Goal: Transaction & Acquisition: Subscribe to service/newsletter

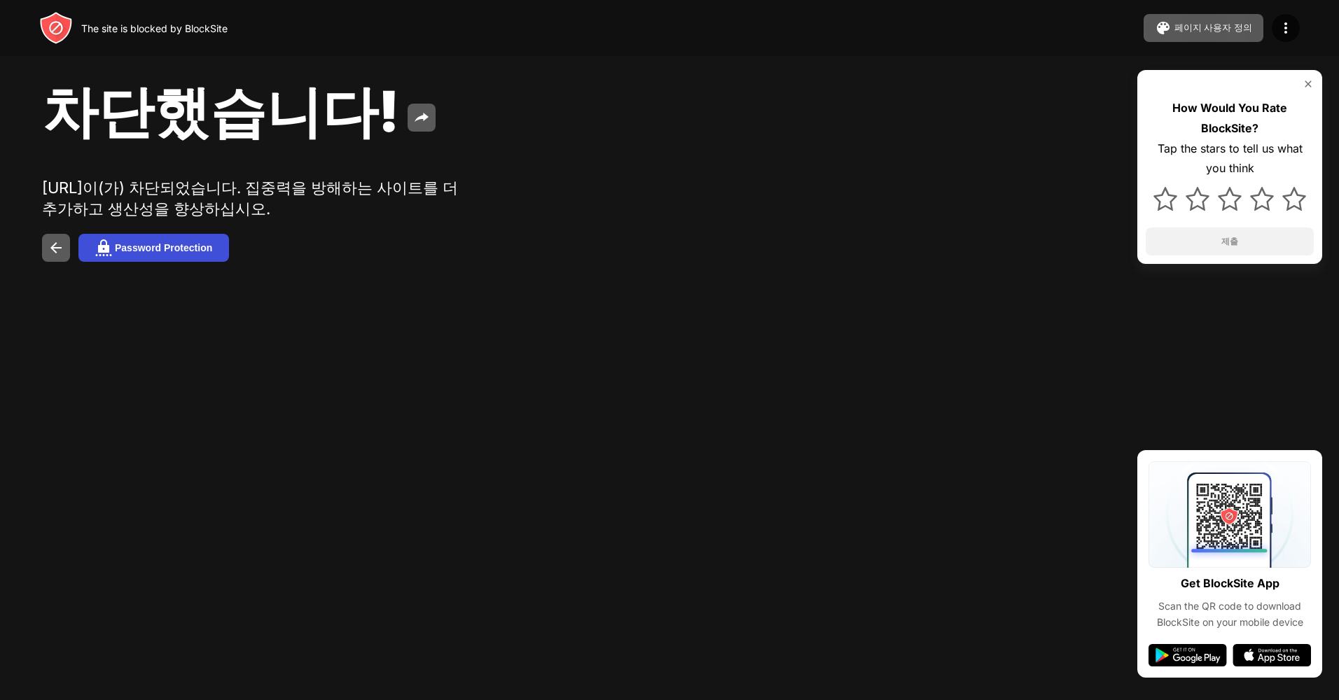
click at [153, 254] on div "Password Protection" at bounding box center [163, 247] width 97 height 11
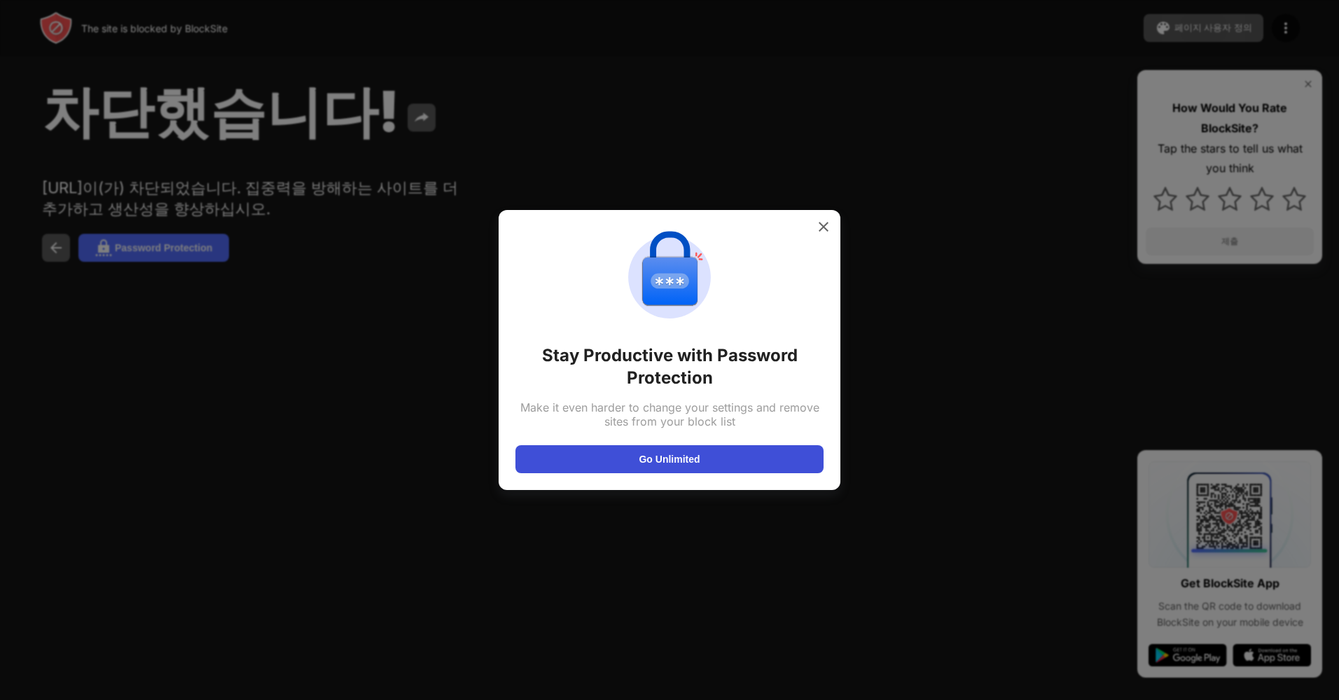
click at [651, 454] on button "Go Unlimited" at bounding box center [669, 459] width 308 height 28
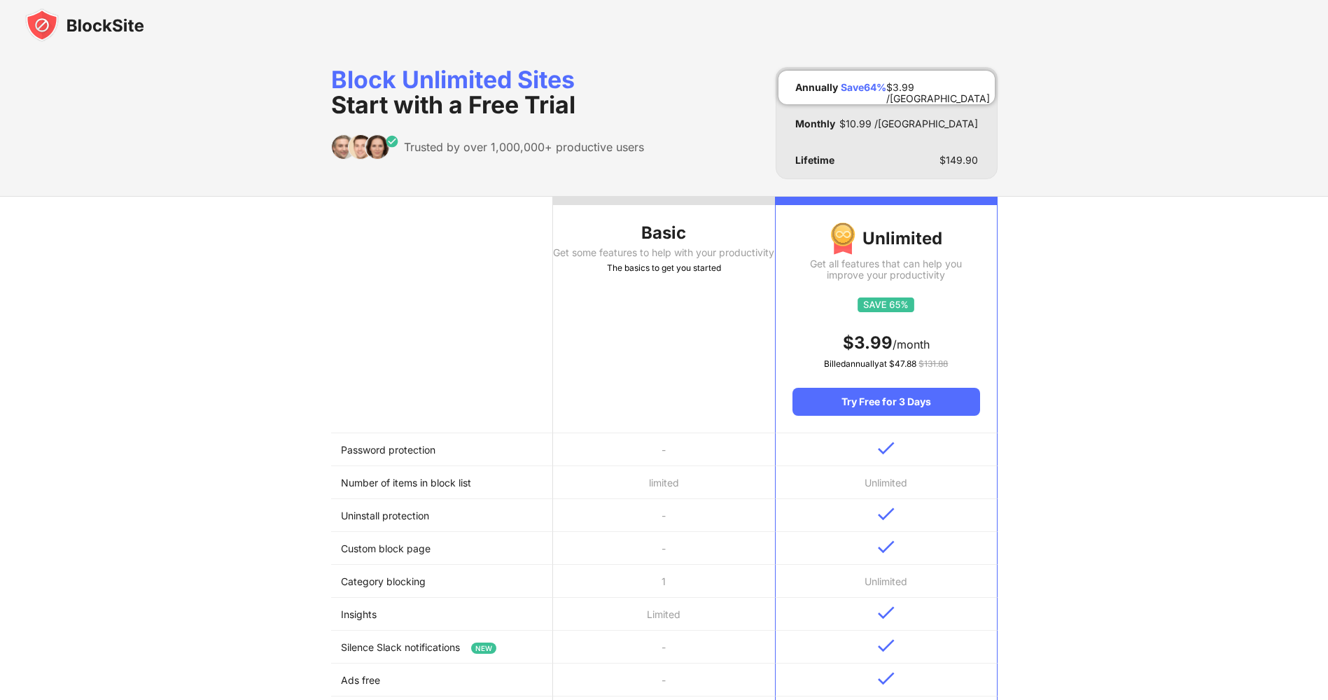
click at [60, 21] on img at bounding box center [84, 25] width 119 height 34
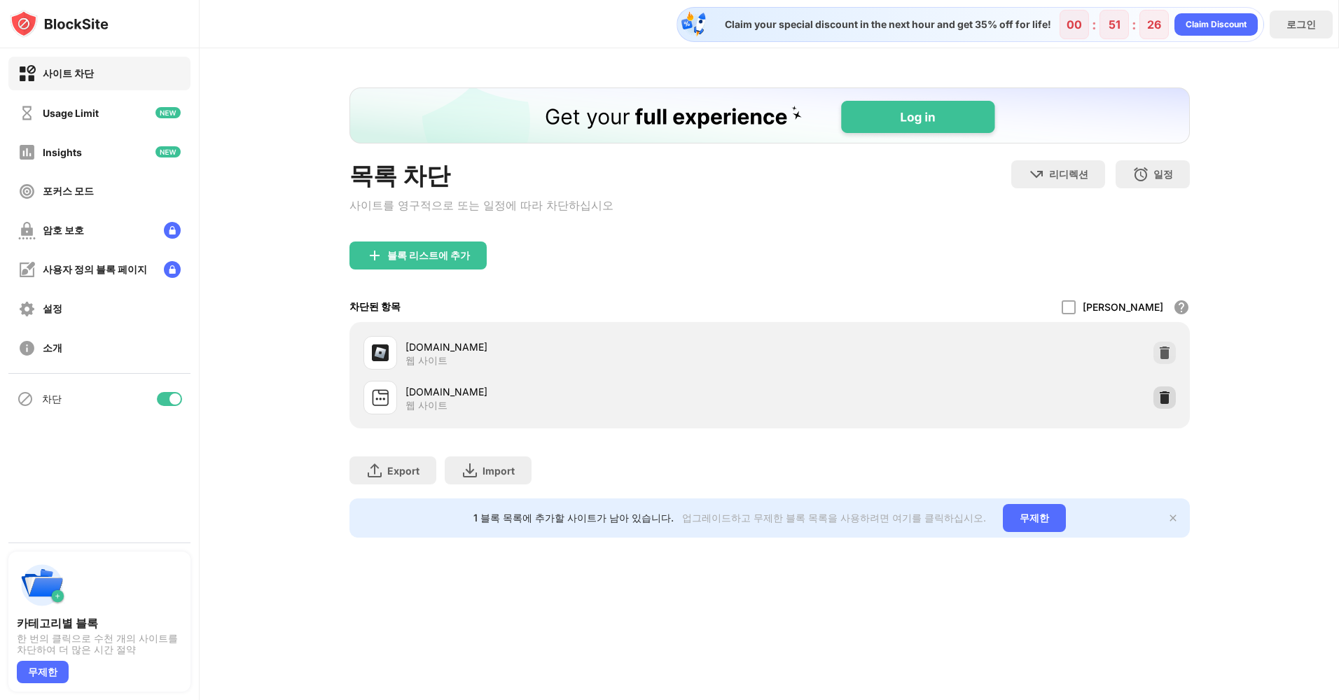
click at [1166, 400] on img at bounding box center [1165, 398] width 14 height 14
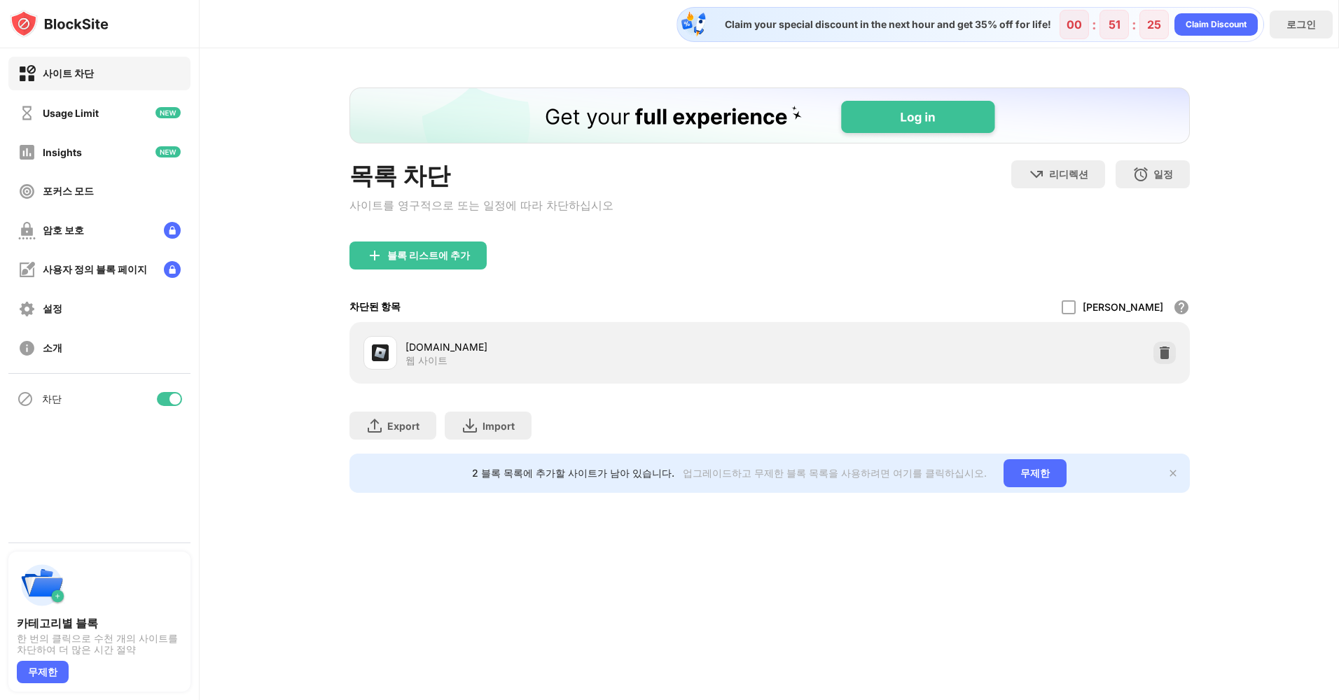
click at [667, 252] on div "블록 리스트에 추가" at bounding box center [769, 267] width 840 height 50
